Goal: Transaction & Acquisition: Obtain resource

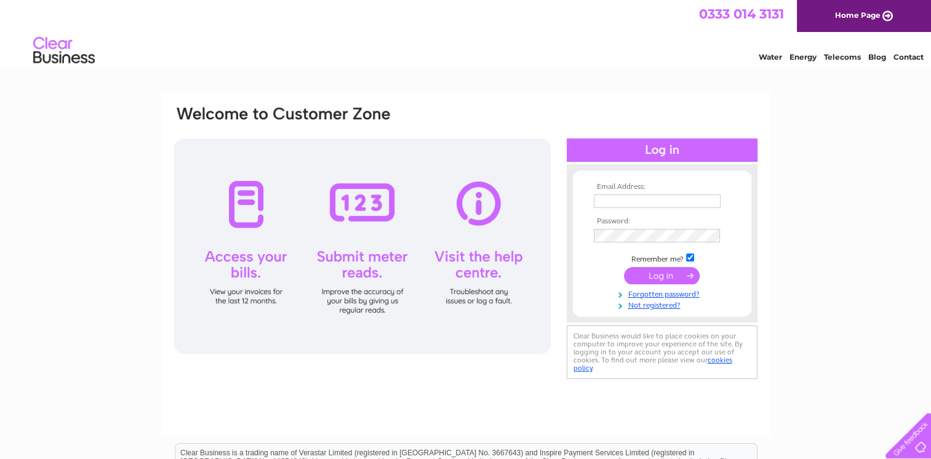
type input "sales@secretgardenflorist.biz"
click at [665, 276] on input "submit" at bounding box center [662, 275] width 76 height 17
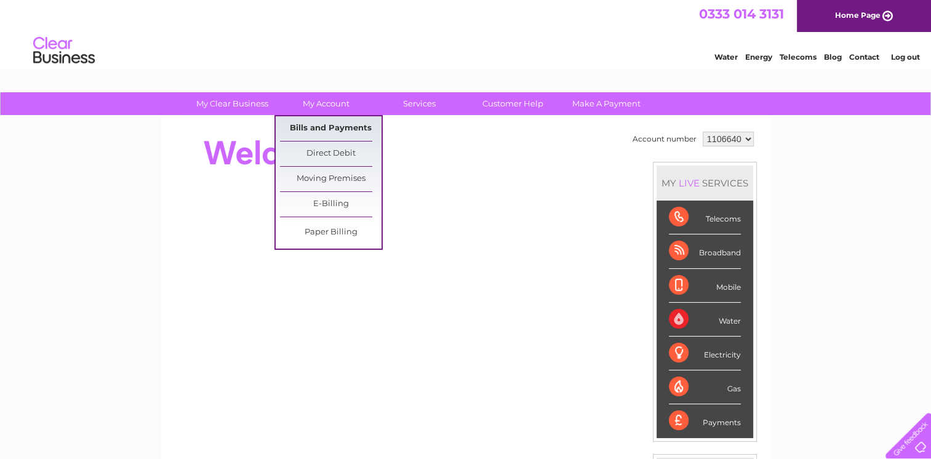
click at [327, 128] on link "Bills and Payments" at bounding box center [331, 128] width 102 height 25
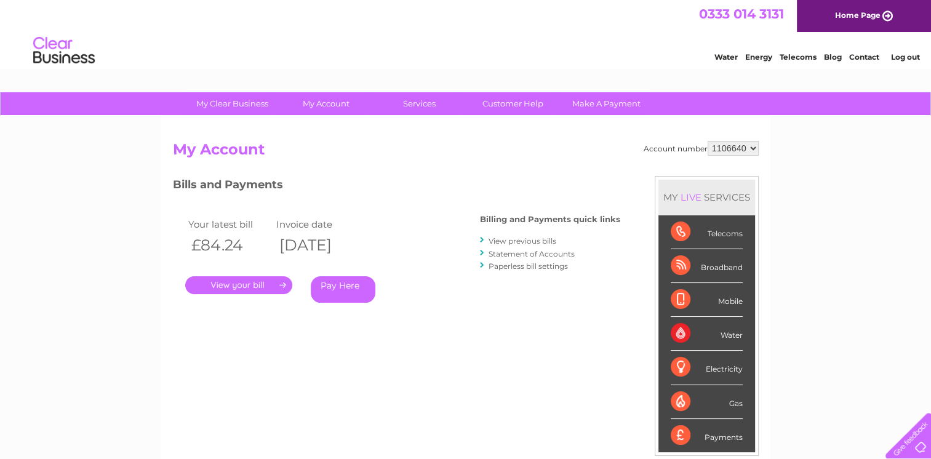
click at [513, 239] on link "View previous bills" at bounding box center [523, 240] width 68 height 9
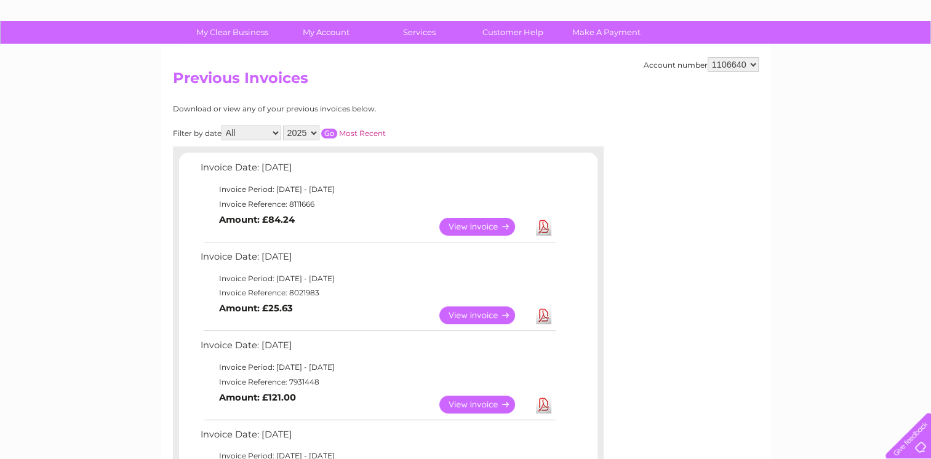
scroll to position [74, 0]
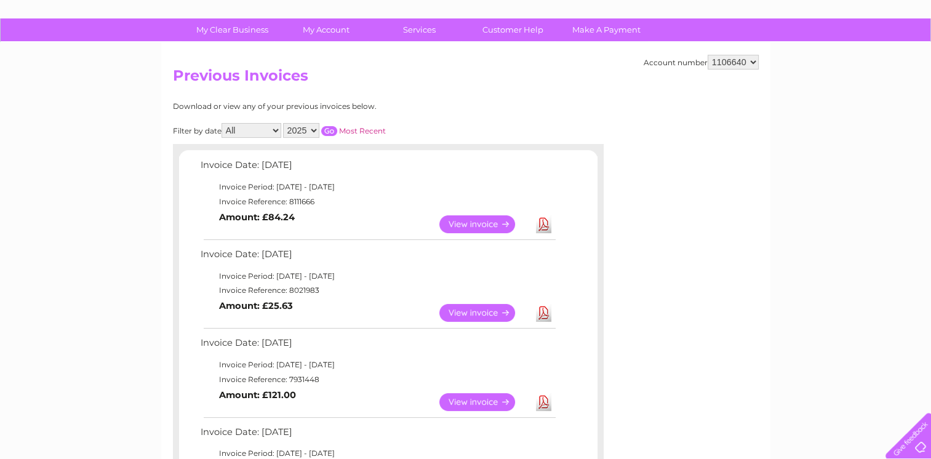
click at [541, 313] on link "Download" at bounding box center [543, 313] width 15 height 18
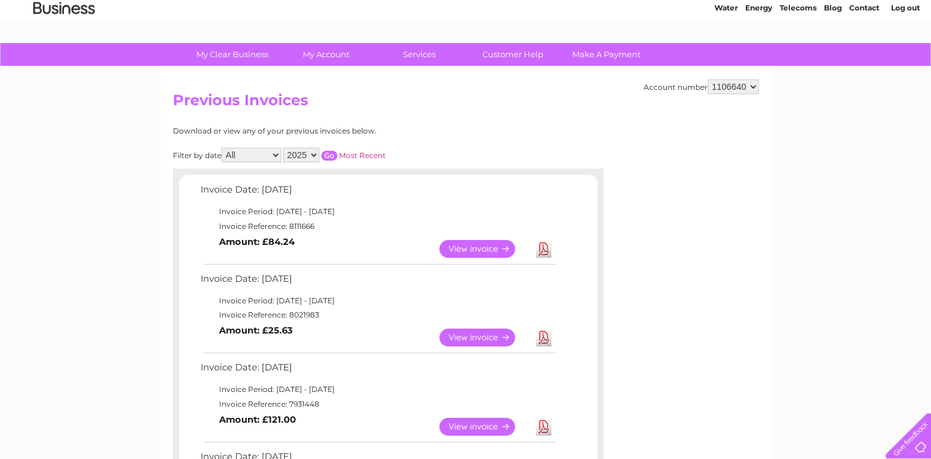
scroll to position [0, 0]
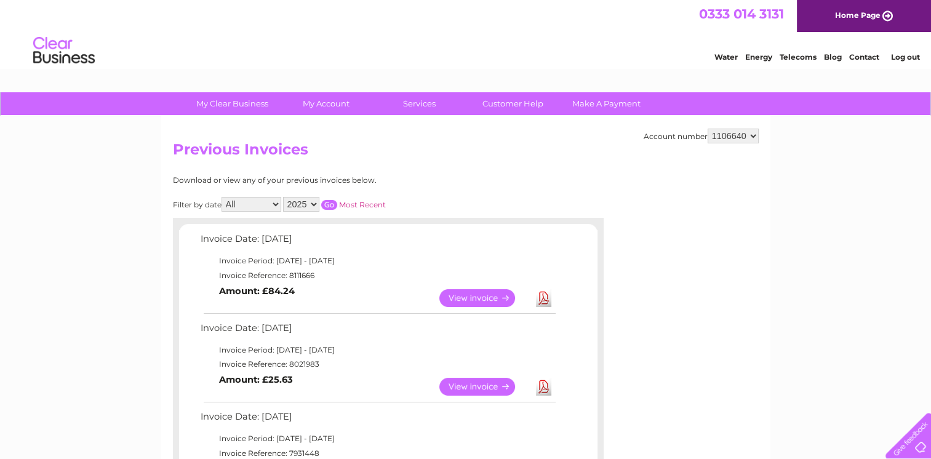
click at [904, 57] on link "Log out" at bounding box center [904, 56] width 29 height 9
